Goal: Task Accomplishment & Management: Manage account settings

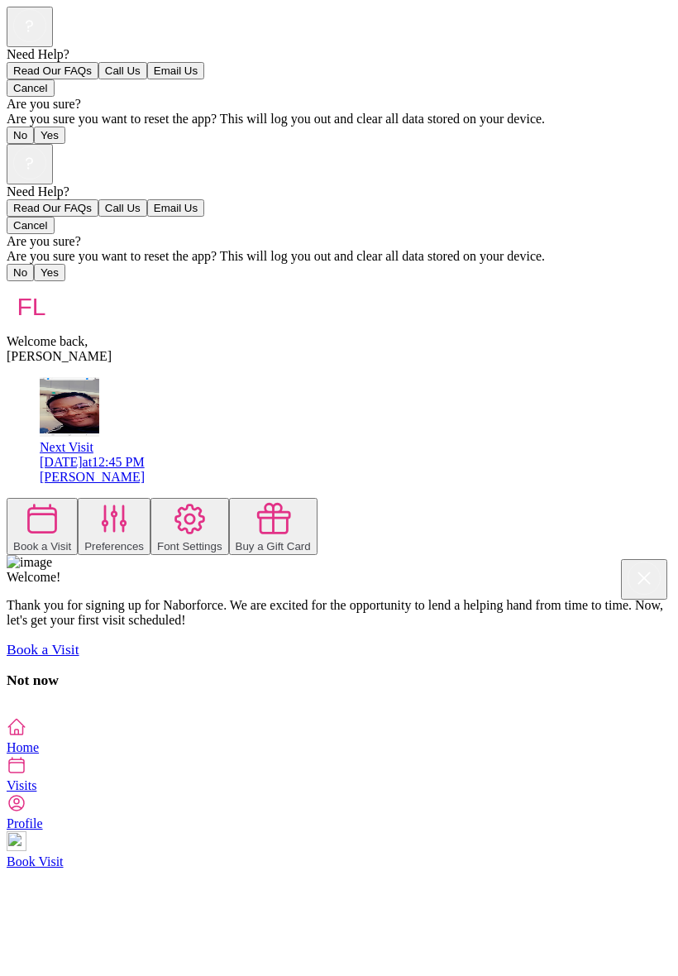
click at [133, 500] on icon at bounding box center [114, 518] width 37 height 37
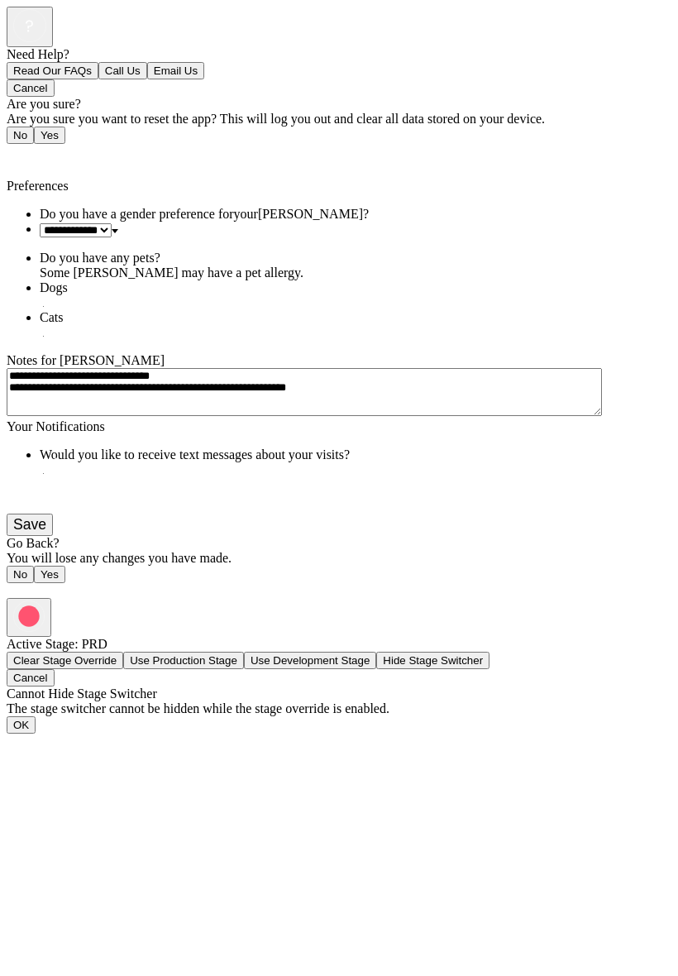
click at [53, 536] on button "Save" at bounding box center [30, 525] width 46 height 22
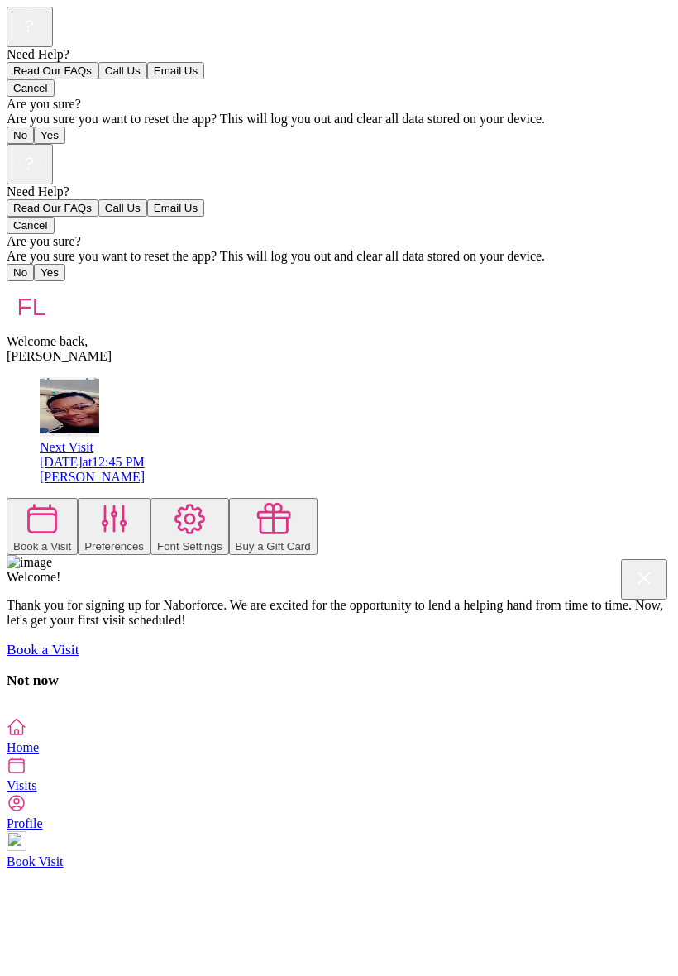
click at [292, 500] on icon at bounding box center [273, 518] width 37 height 37
click at [213, 500] on div at bounding box center [189, 520] width 65 height 40
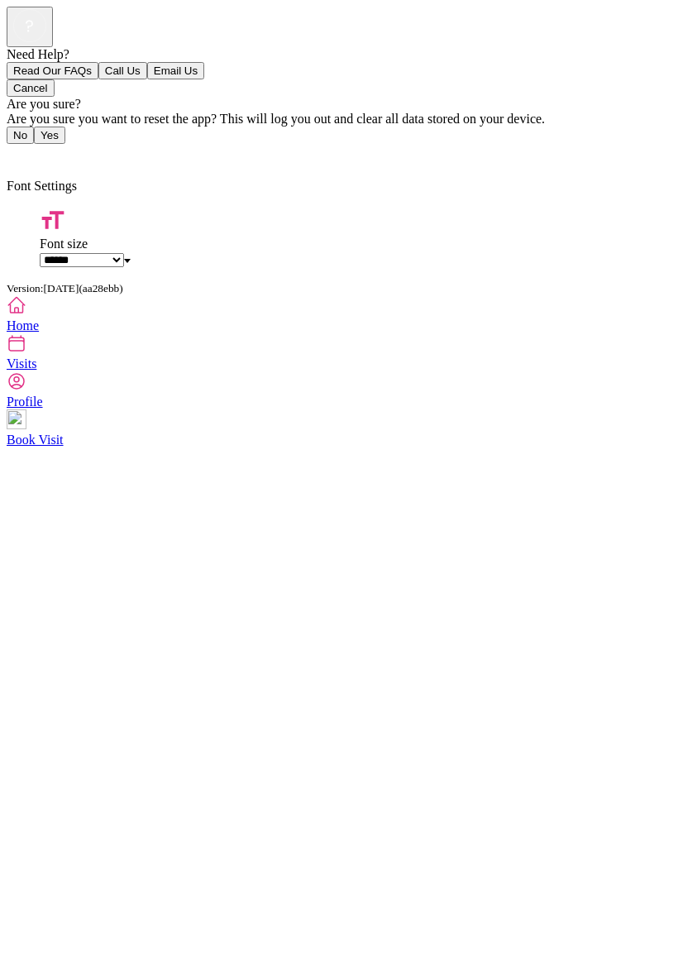
click at [26, 391] on icon at bounding box center [17, 381] width 20 height 20
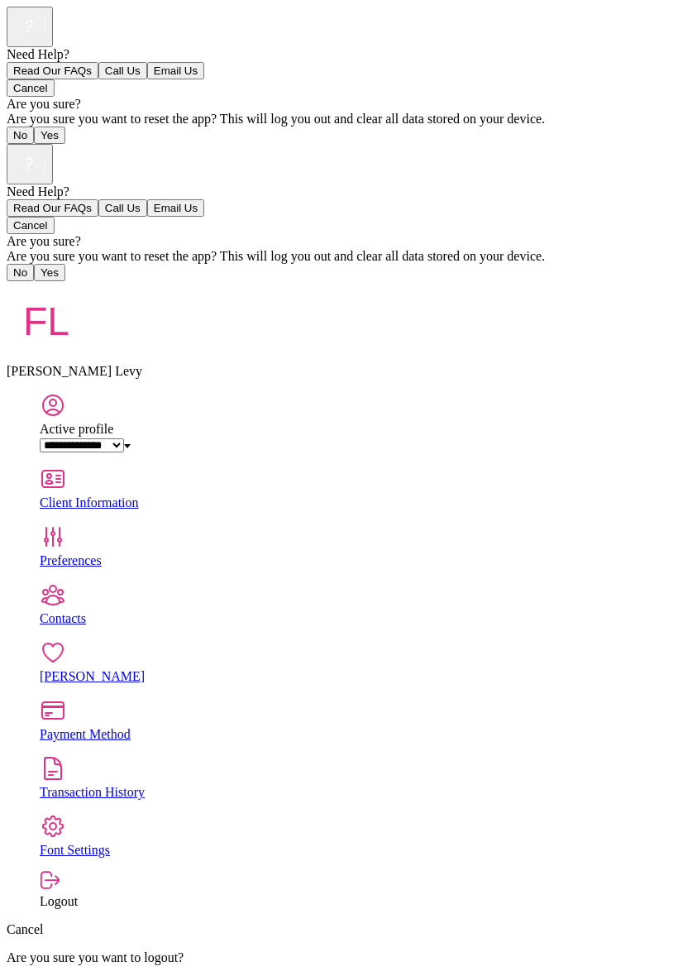
click at [637, 495] on div "Client Information" at bounding box center [356, 502] width 632 height 15
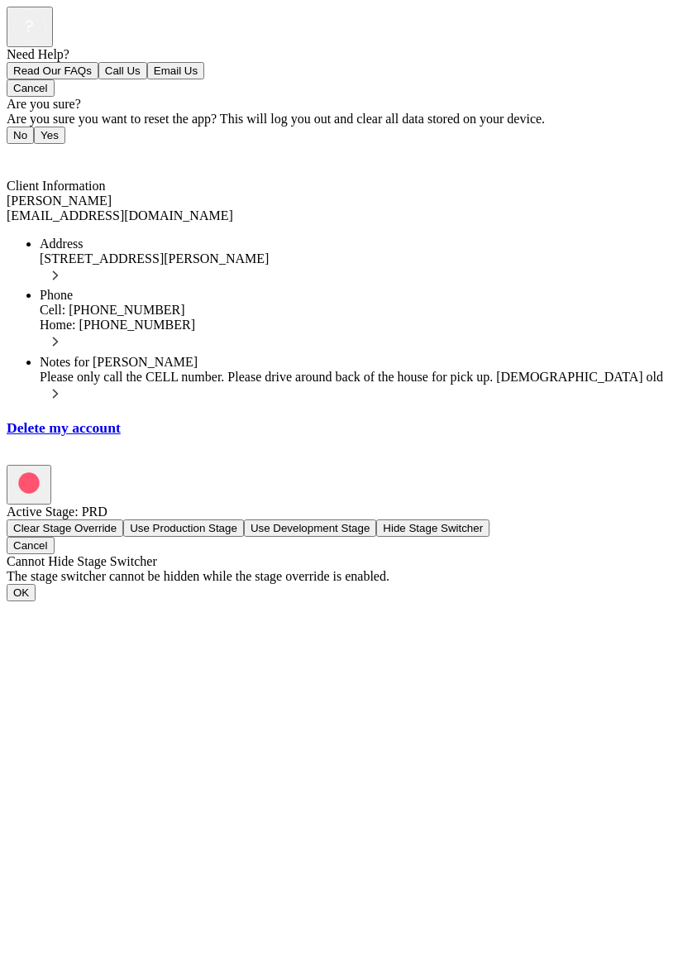
click at [28, 144] on div "Back" at bounding box center [339, 154] width 665 height 20
click at [41, 144] on div "Back" at bounding box center [339, 154] width 665 height 20
click at [25, 149] on span "Back" at bounding box center [30, 156] width 27 height 14
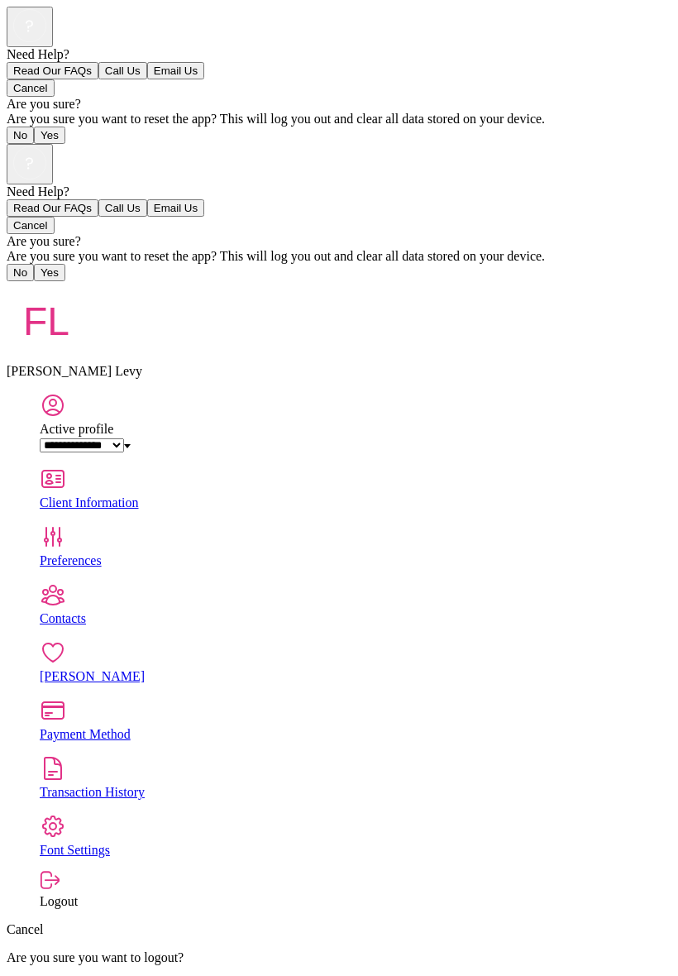
click at [153, 611] on div "Contacts" at bounding box center [356, 618] width 632 height 15
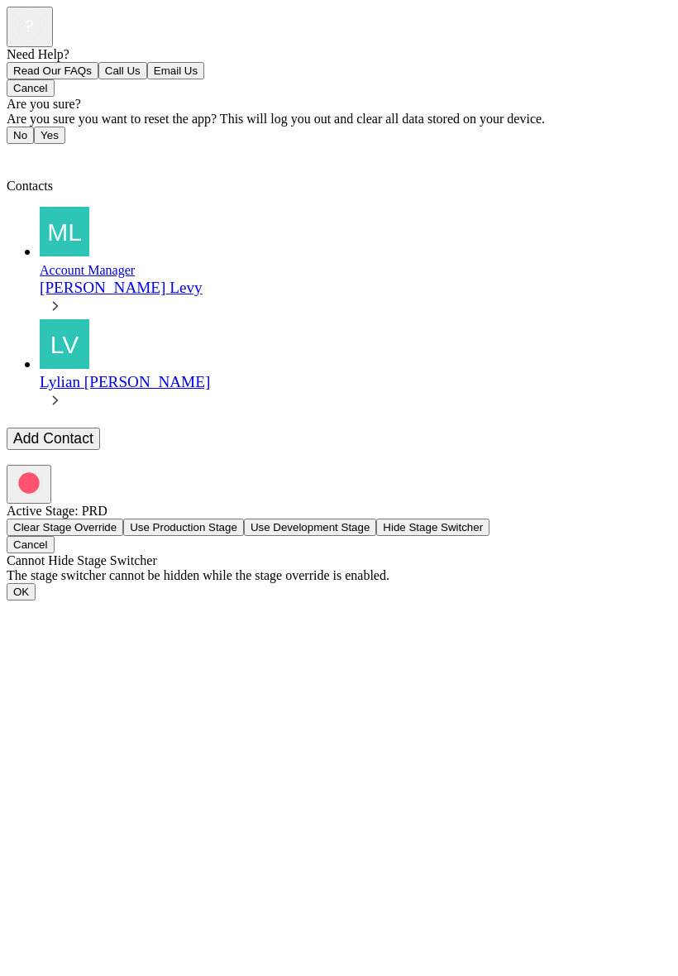
click at [65, 297] on icon at bounding box center [55, 306] width 18 height 18
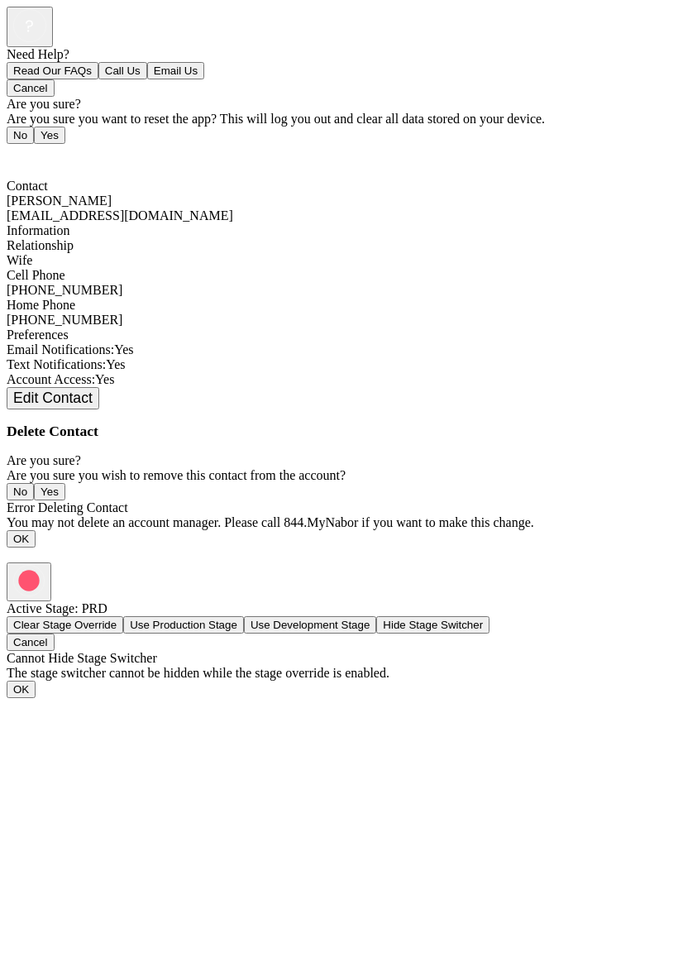
click at [28, 149] on span "Back" at bounding box center [30, 156] width 27 height 14
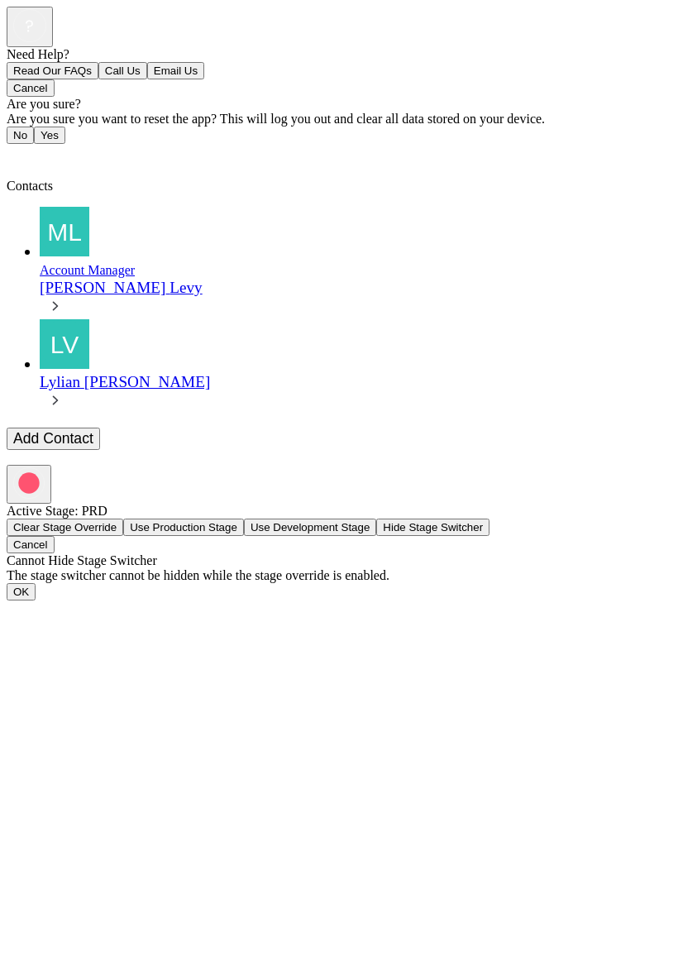
click at [59, 396] on icon at bounding box center [56, 400] width 6 height 9
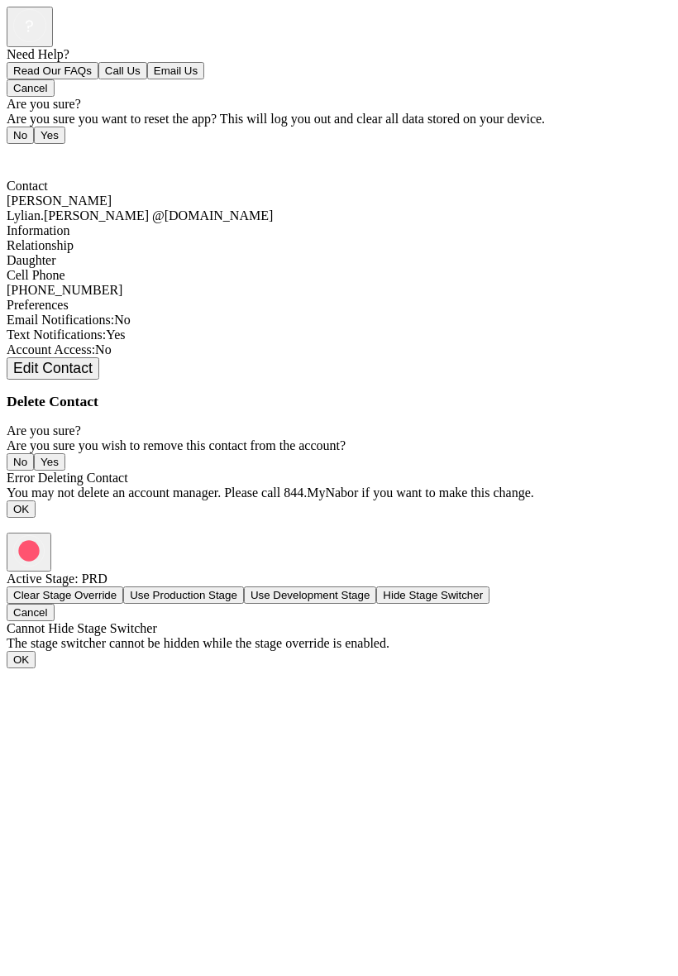
click at [22, 149] on span "Back" at bounding box center [30, 156] width 27 height 14
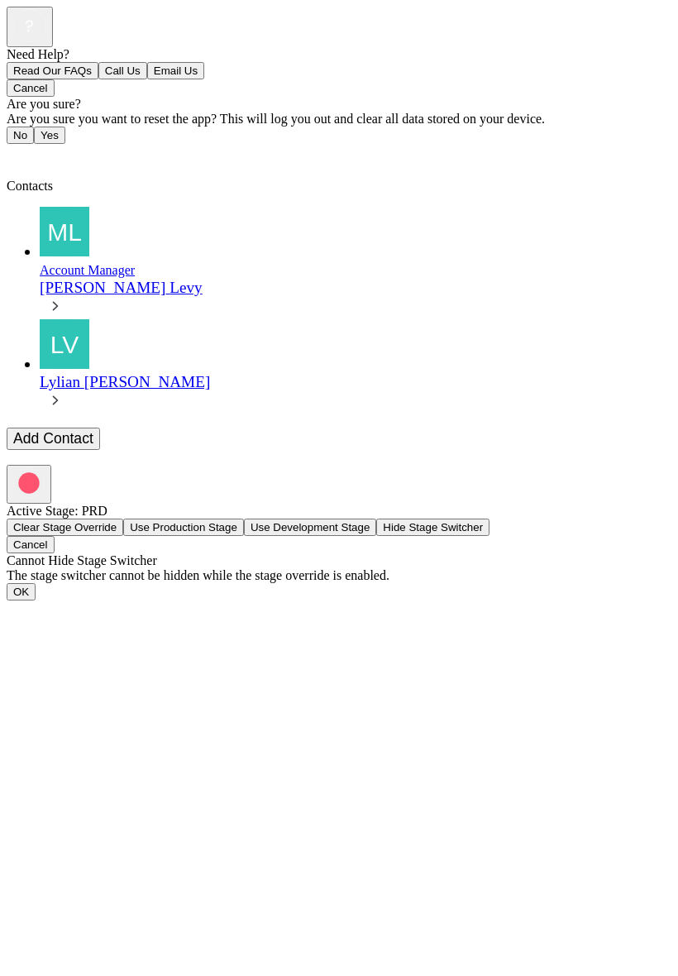
click at [17, 149] on link "Back" at bounding box center [25, 156] width 37 height 14
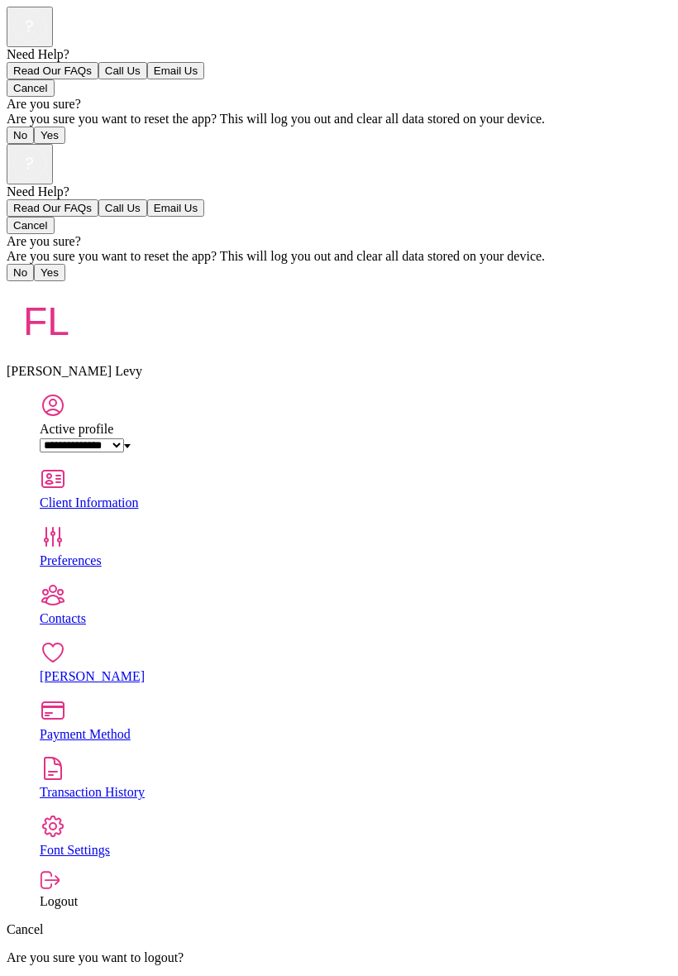
click at [139, 669] on div "Nabors" at bounding box center [356, 676] width 632 height 15
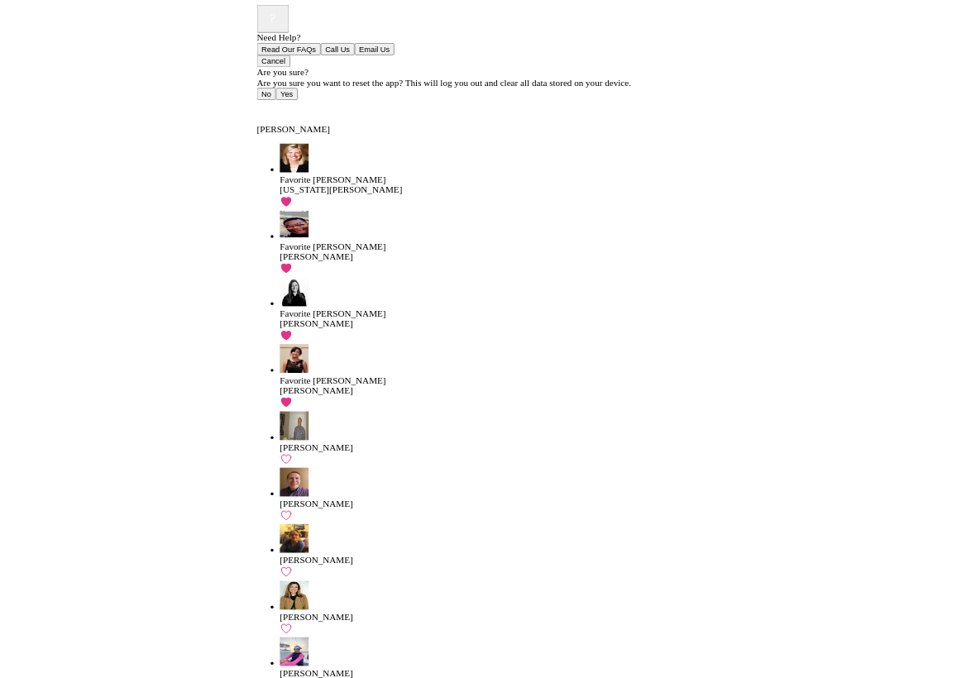
scroll to position [1, 0]
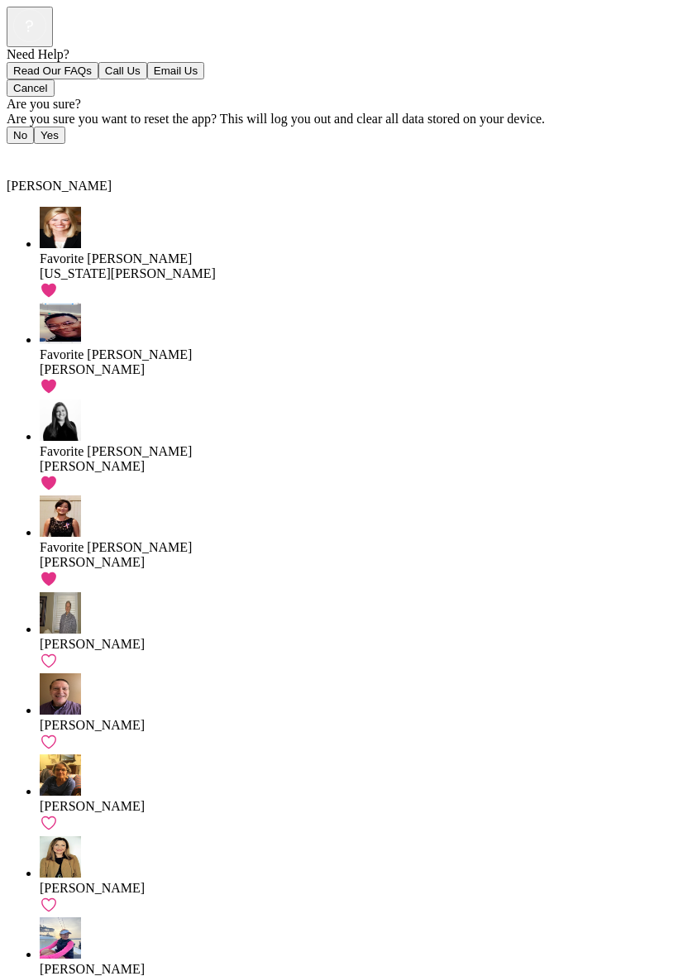
click at [22, 149] on span "Back" at bounding box center [30, 156] width 27 height 14
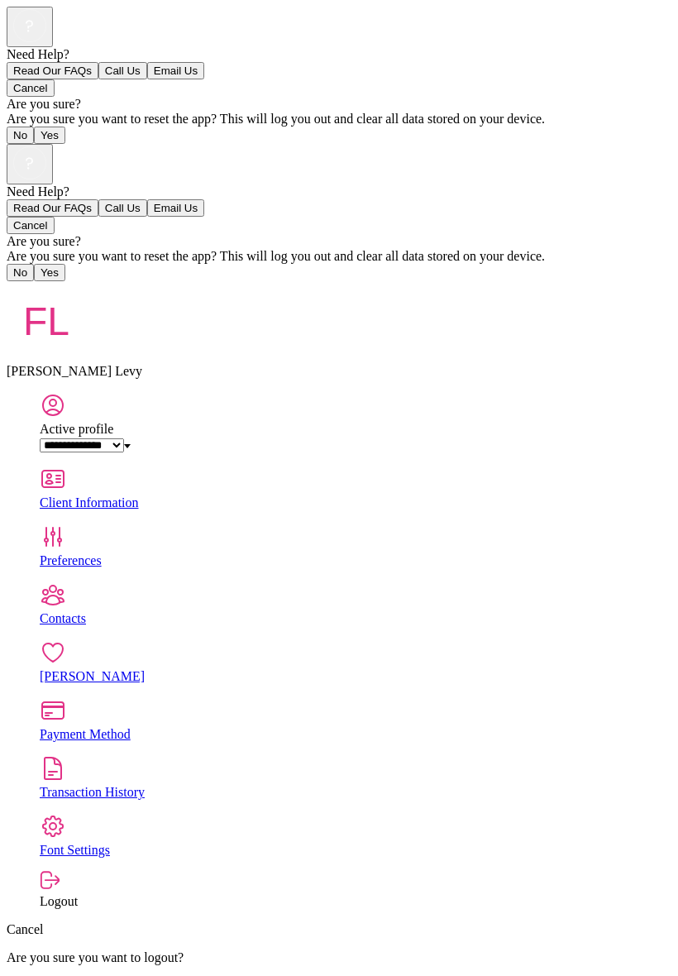
click at [215, 697] on link "Payment Method" at bounding box center [356, 719] width 632 height 45
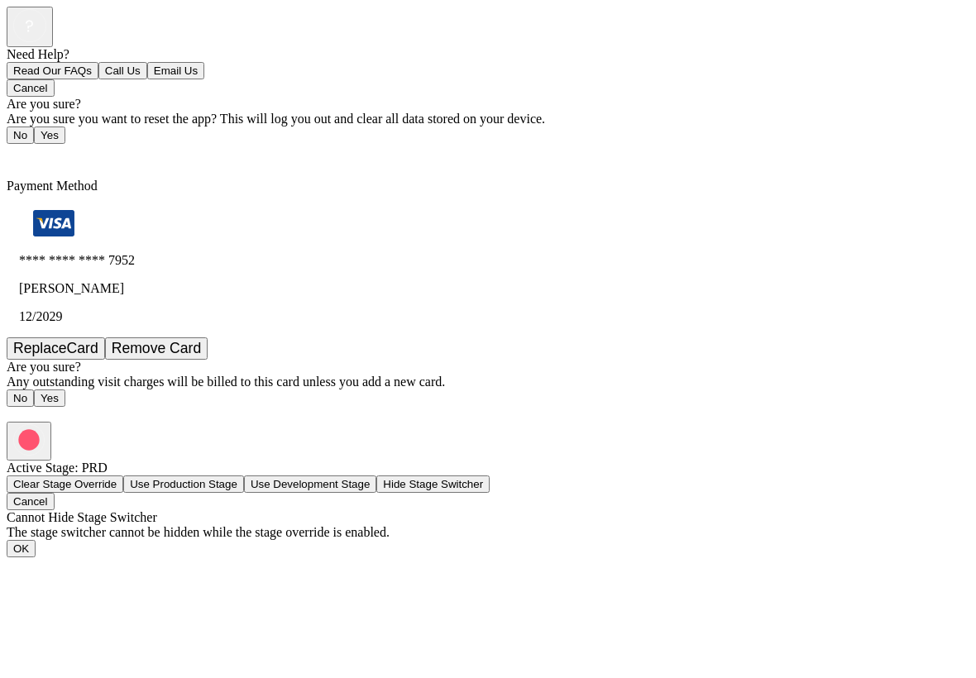
click at [531, 422] on div "Need Help? Read Our FAQs Call Us Email Us Cancel Are you sure? Are you sure you…" at bounding box center [488, 214] width 963 height 415
